Goal: Information Seeking & Learning: Learn about a topic

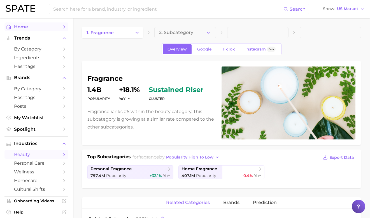
click at [37, 28] on span "Home" at bounding box center [36, 26] width 45 height 5
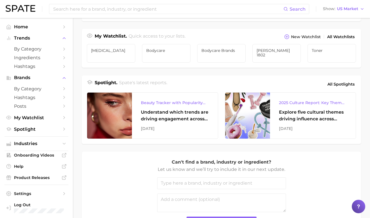
scroll to position [228, 0]
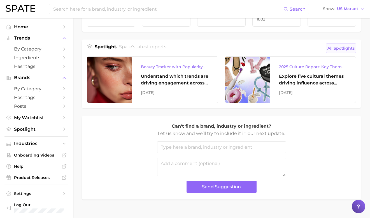
click at [335, 50] on span "All Spotlights" at bounding box center [341, 48] width 27 height 7
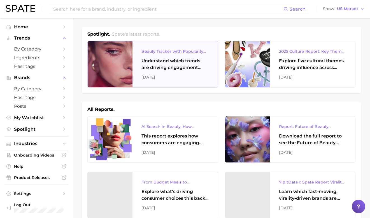
click at [162, 65] on div "Understand which trends are driving engagement across platforms in the skin, ha…" at bounding box center [176, 63] width 68 height 13
